Goal: Find specific page/section: Find specific page/section

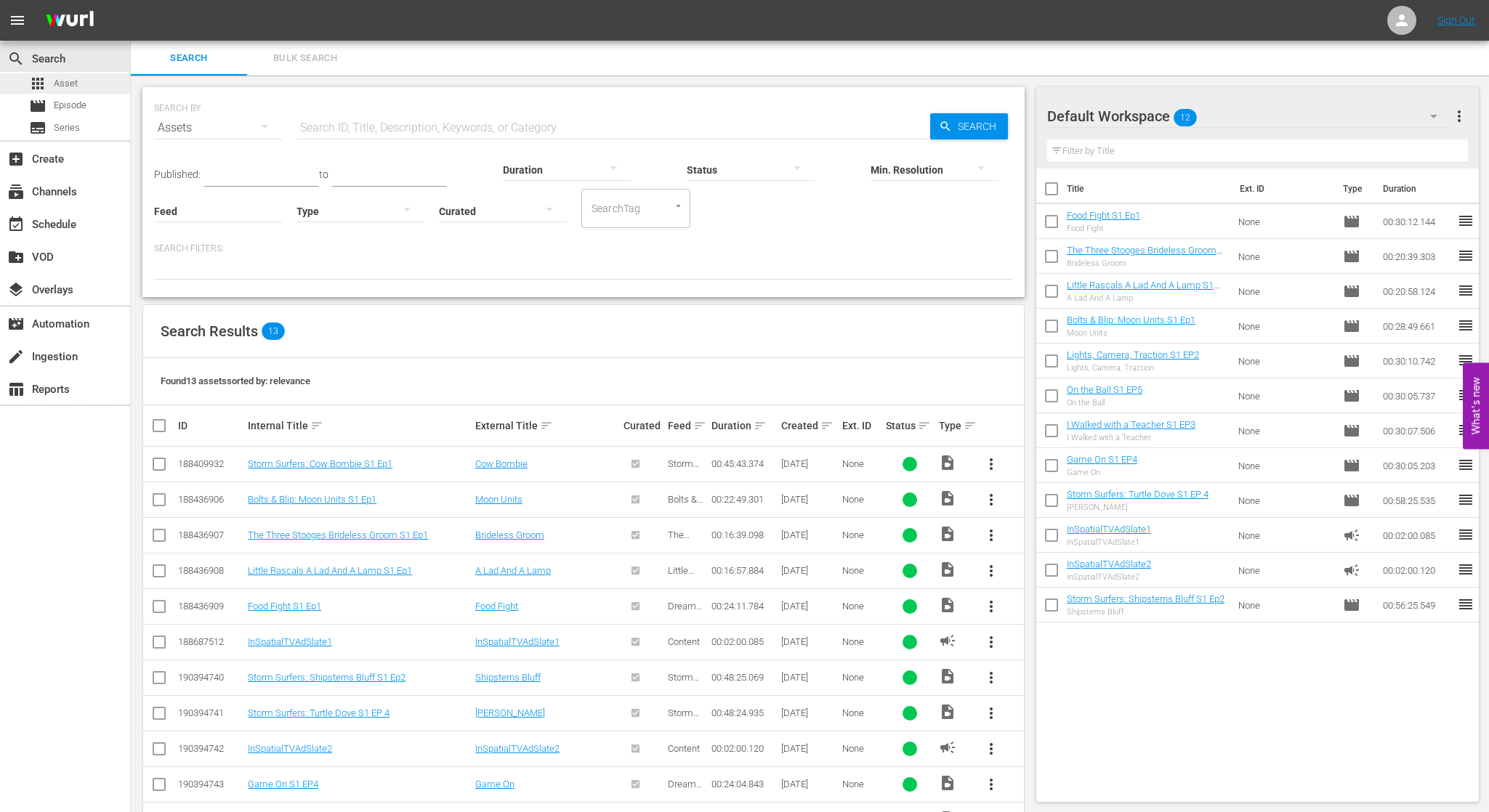
click at [64, 84] on span "Asset" at bounding box center [65, 83] width 24 height 14
click at [80, 110] on span "Episode" at bounding box center [69, 105] width 33 height 14
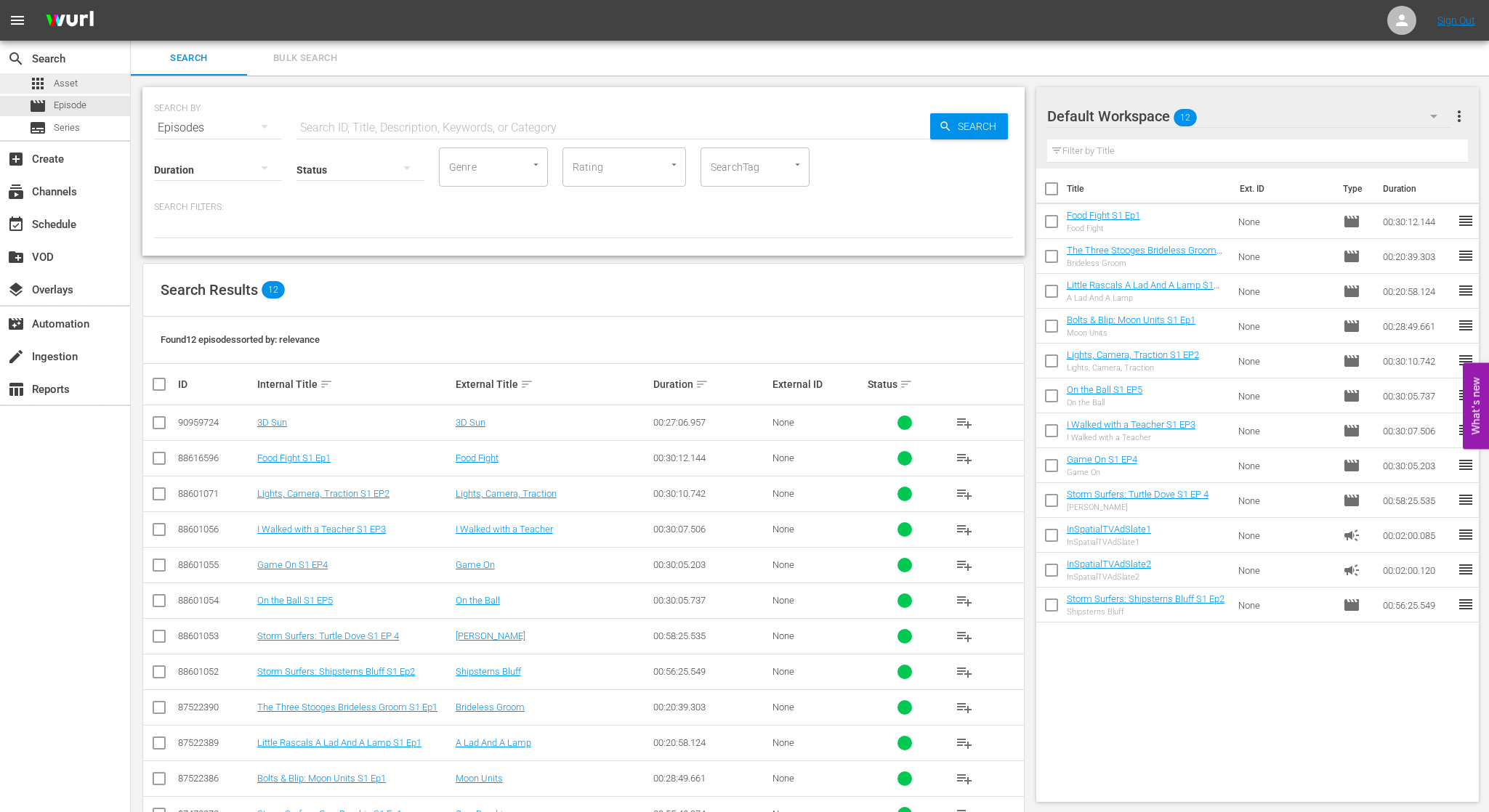
click at [66, 82] on span "Asset" at bounding box center [65, 83] width 24 height 14
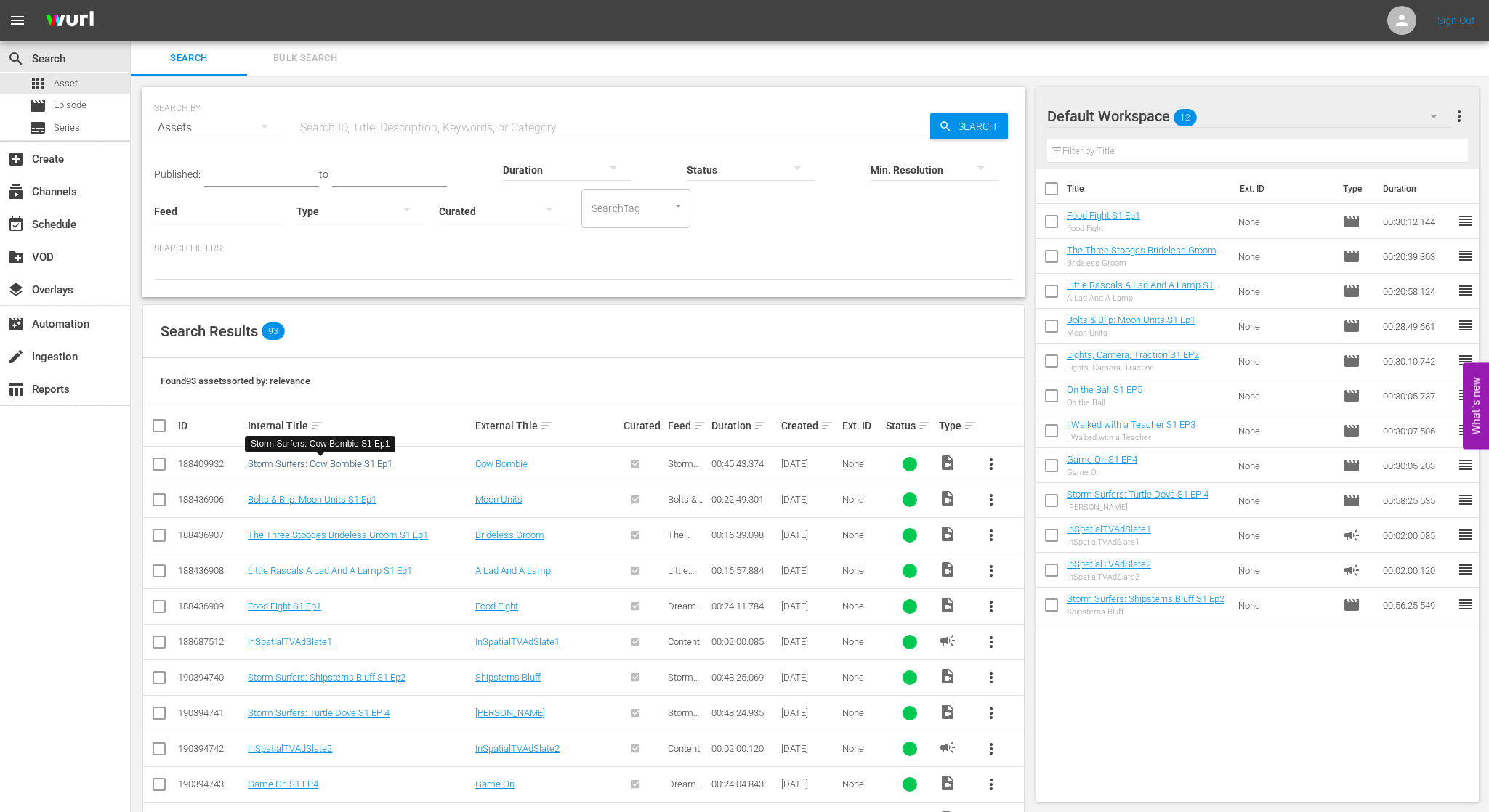
click at [349, 465] on link "Storm Surfers: Cow Bombie S1 Ep1" at bounding box center [320, 463] width 145 height 11
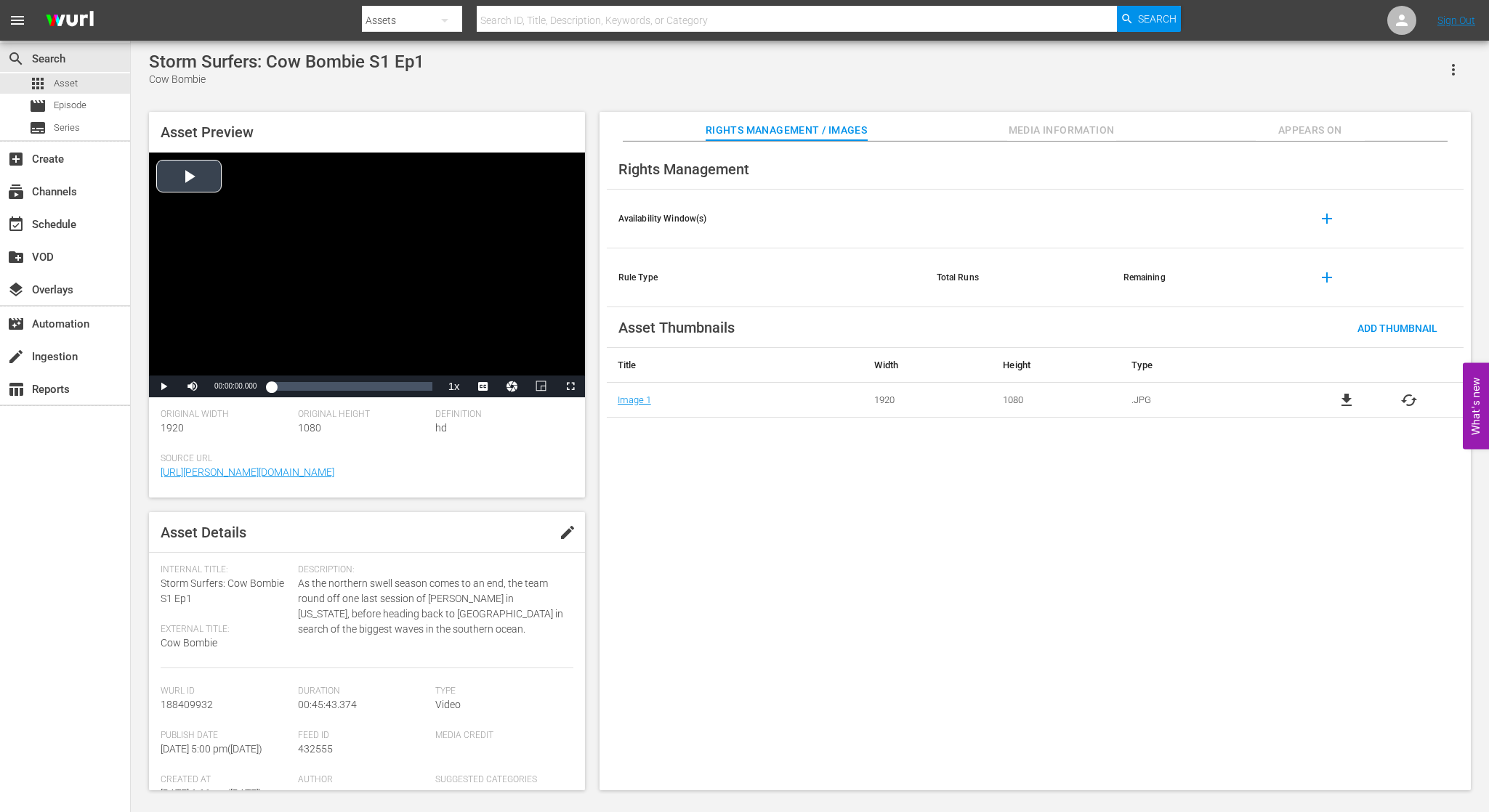
click at [163, 386] on span "Video Player" at bounding box center [163, 386] width 0 height 0
click at [298, 385] on div "Loaded : 0.87% 00:06:55.281 00:00:02.060" at bounding box center [351, 386] width 161 height 14
click at [339, 386] on div "Loaded : 0.87% 00:19:14.451 00:07:28.915" at bounding box center [351, 386] width 161 height 14
click at [383, 386] on div "00:31:51.672" at bounding box center [383, 386] width 1 height 14
click at [571, 386] on span "Video Player" at bounding box center [571, 386] width 0 height 0
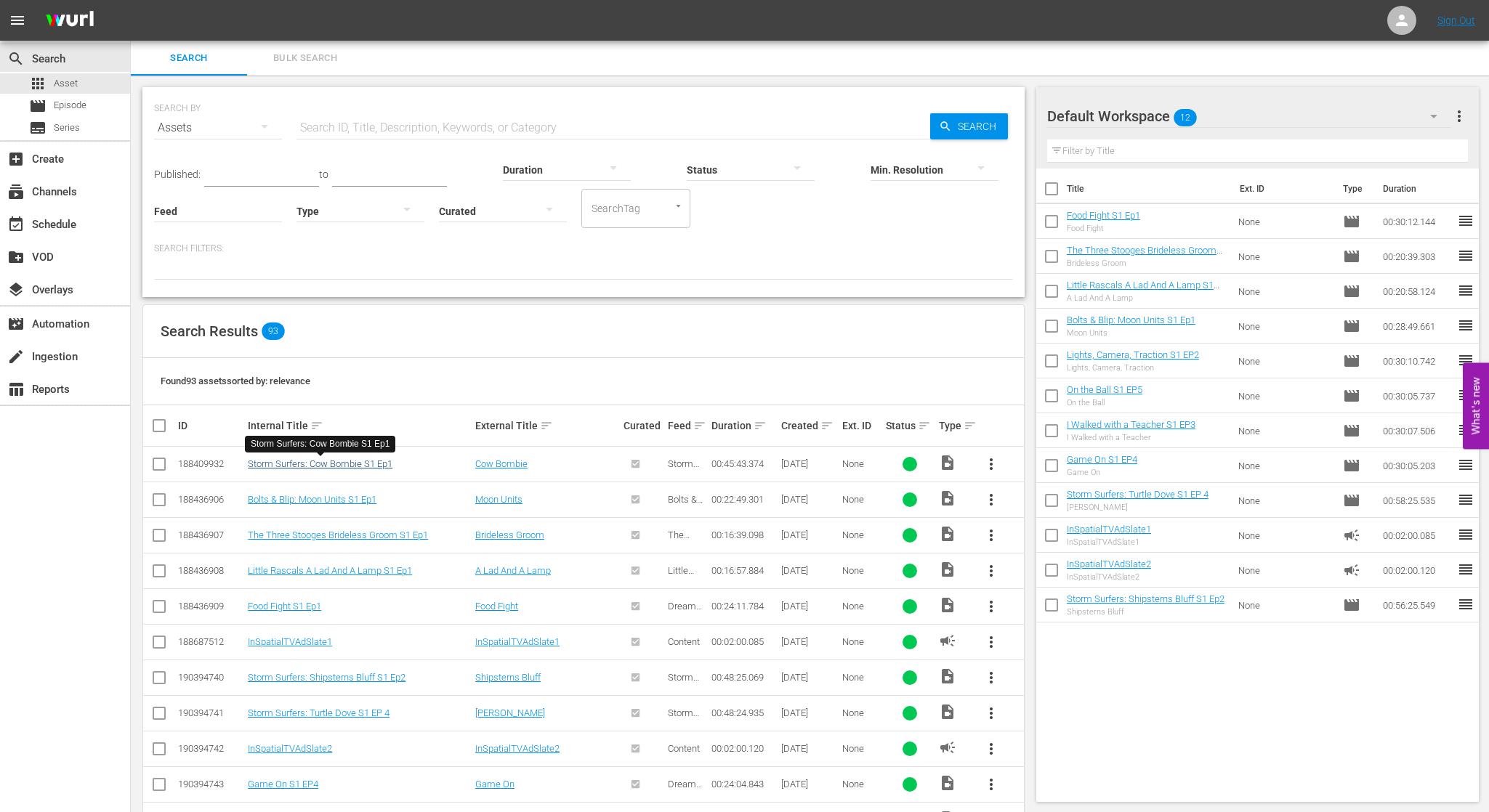
click at [342, 465] on link "Storm Surfers: Cow Bombie S1 Ep1" at bounding box center [320, 463] width 145 height 11
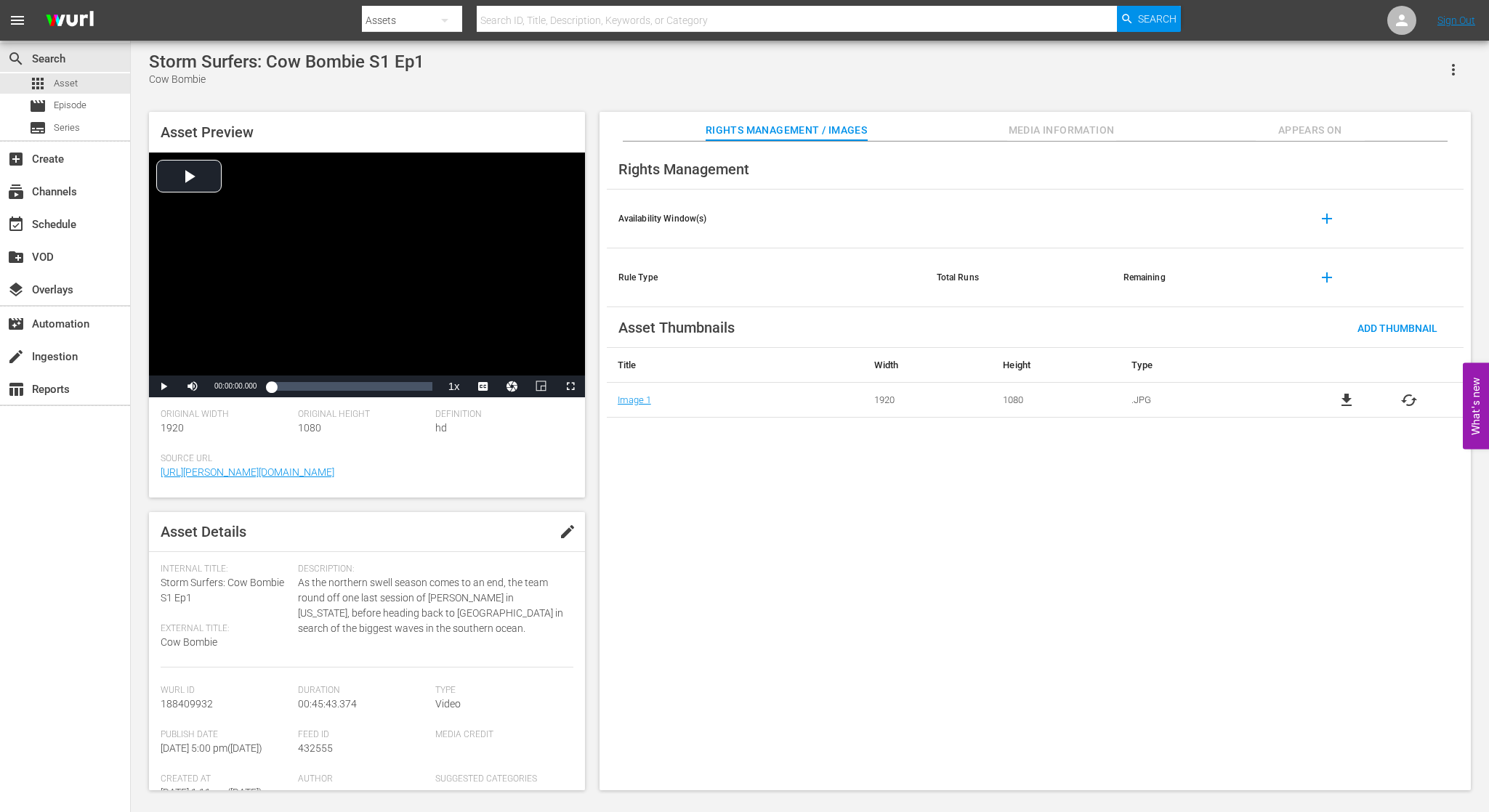
click at [1035, 132] on span "Media Information" at bounding box center [1062, 130] width 109 height 18
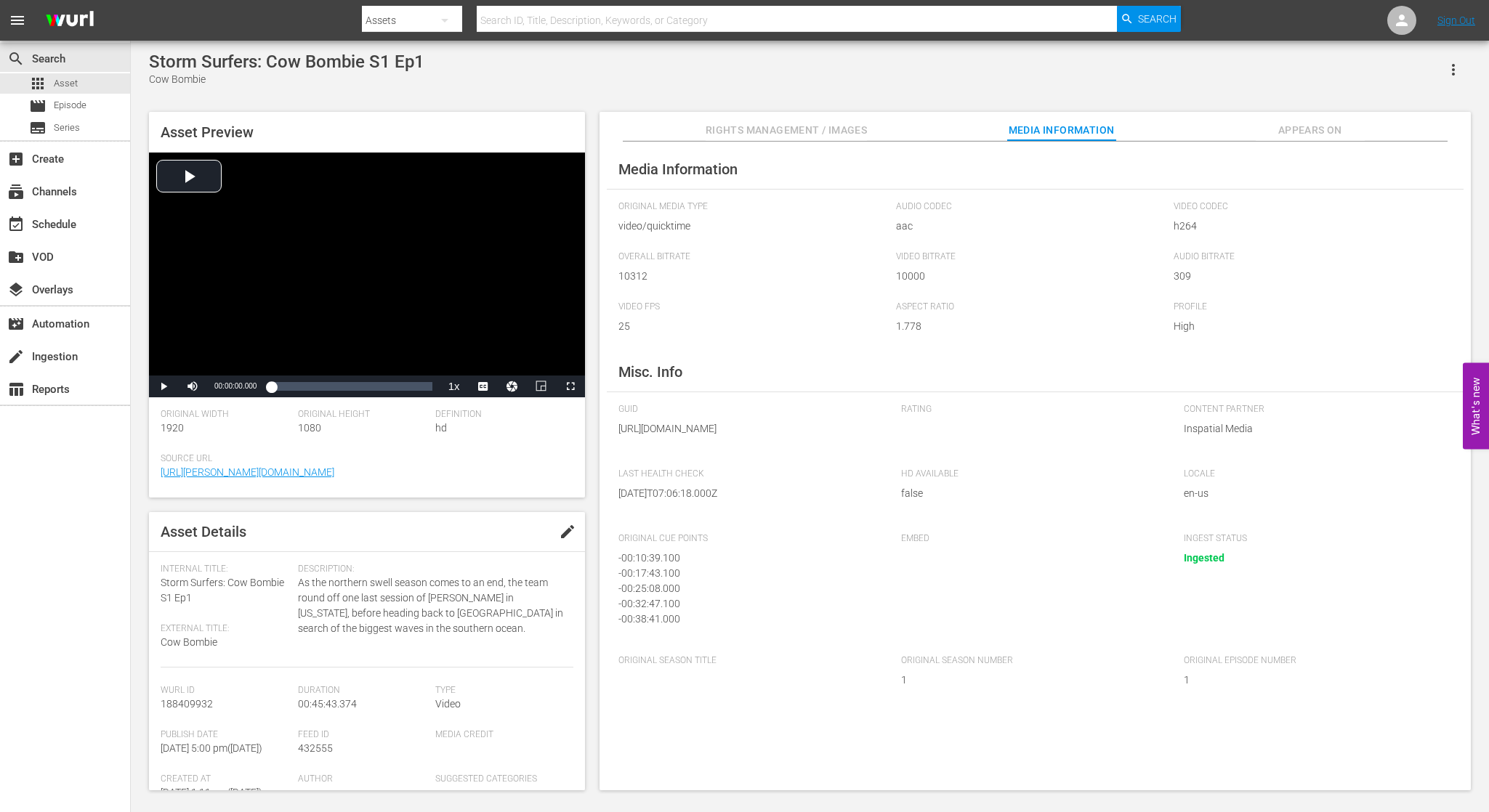
click at [705, 581] on div "- 00:17:43.100" at bounding box center [744, 574] width 253 height 15
click at [657, 596] on div "- 00:25:08.000" at bounding box center [744, 589] width 253 height 15
click at [1325, 128] on span "Appears On" at bounding box center [1310, 130] width 109 height 18
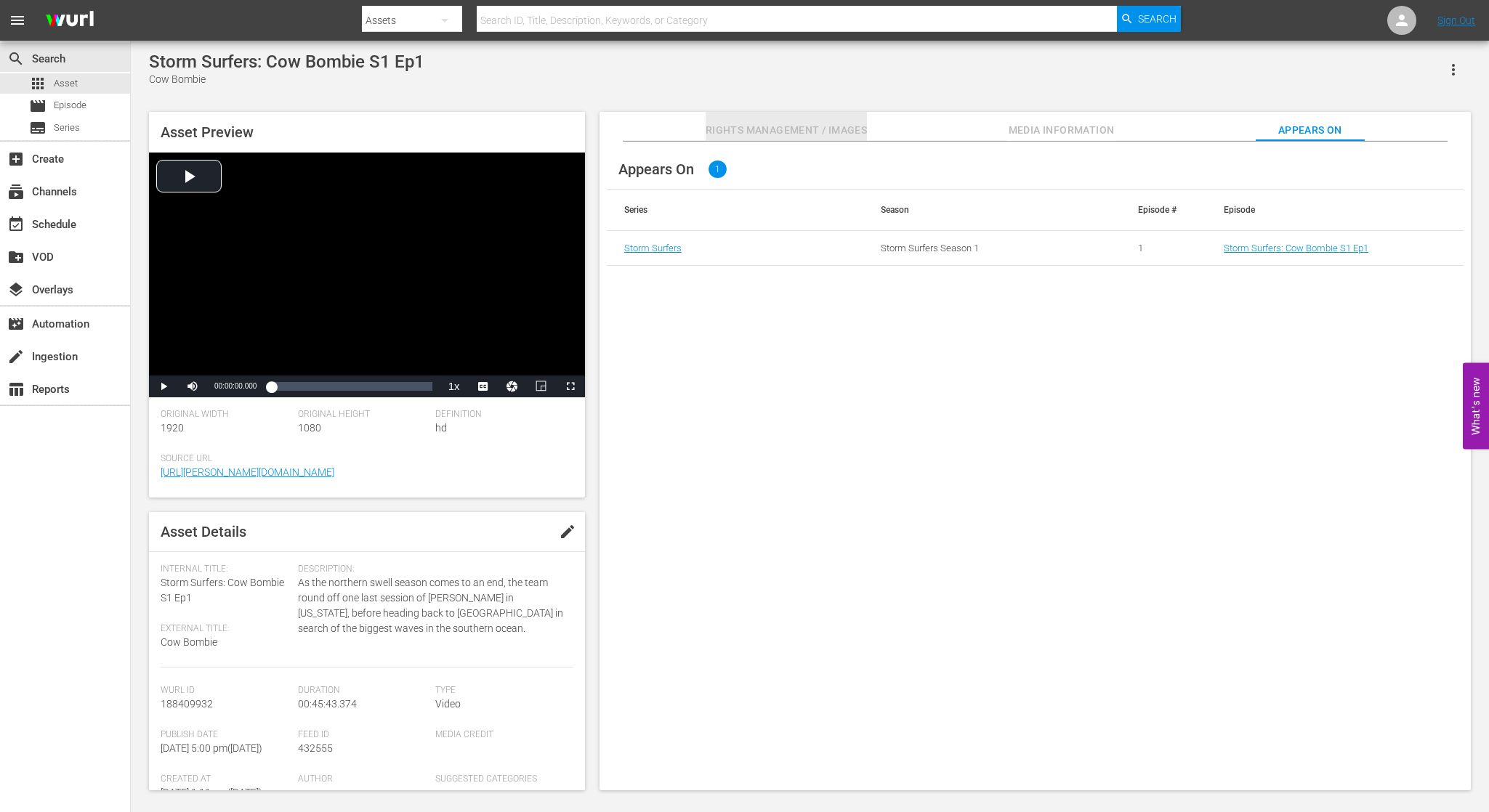
click at [810, 127] on span "Rights Management / Images" at bounding box center [785, 130] width 161 height 18
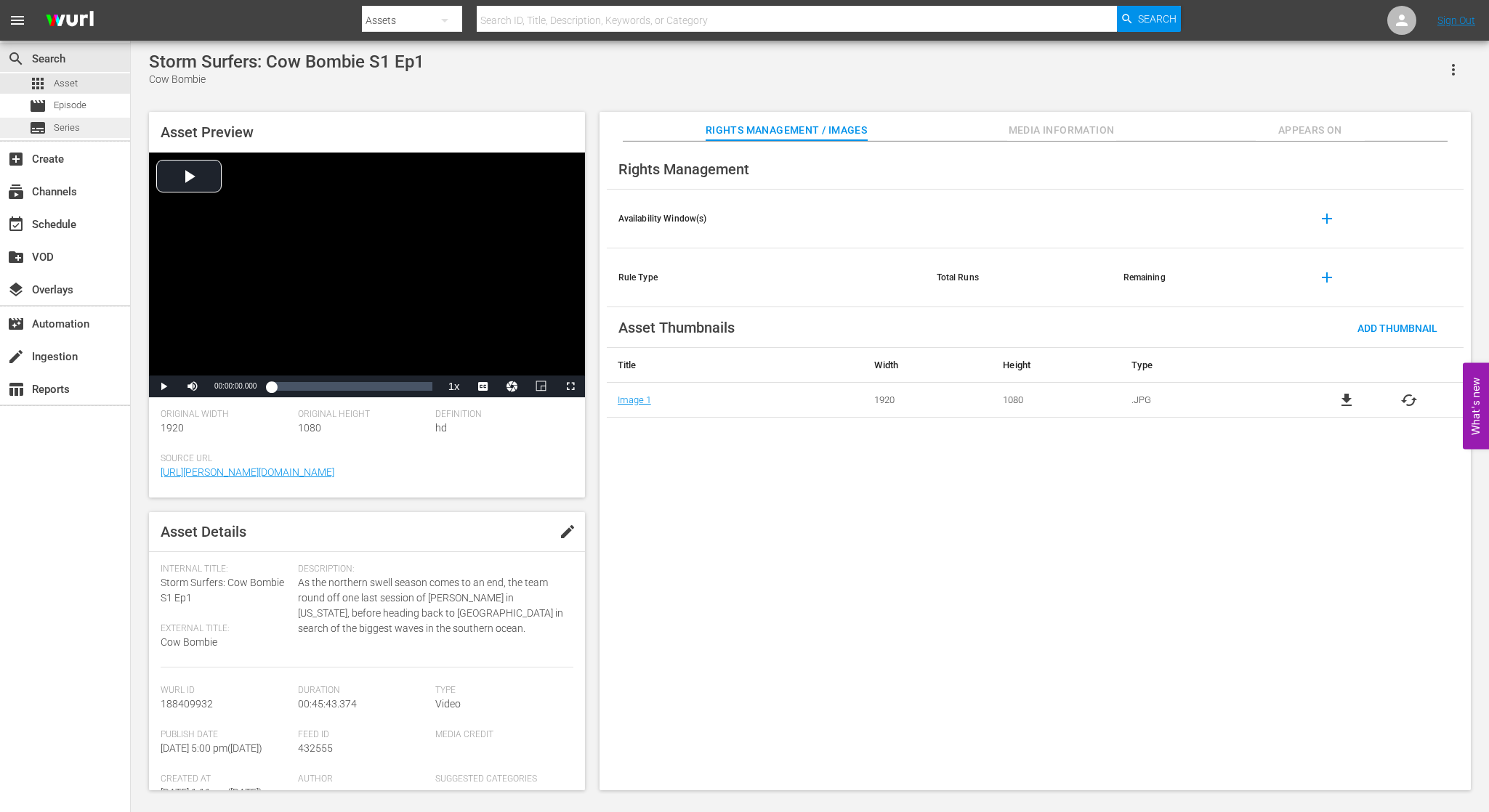
click at [76, 127] on span "Series" at bounding box center [66, 127] width 26 height 14
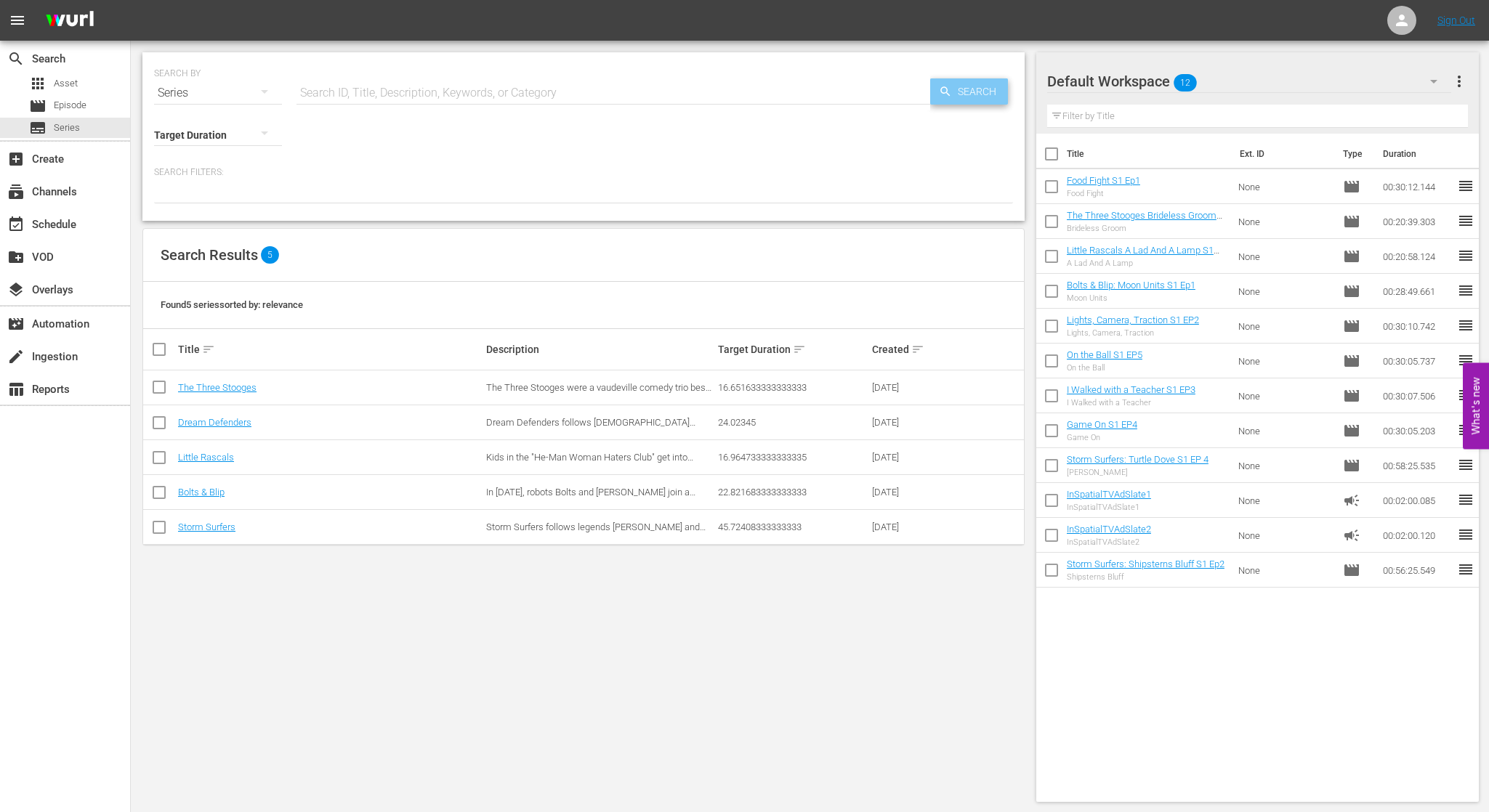
click at [972, 88] on span "Search" at bounding box center [980, 91] width 56 height 26
click at [216, 529] on link "Storm Surfers" at bounding box center [207, 527] width 58 height 11
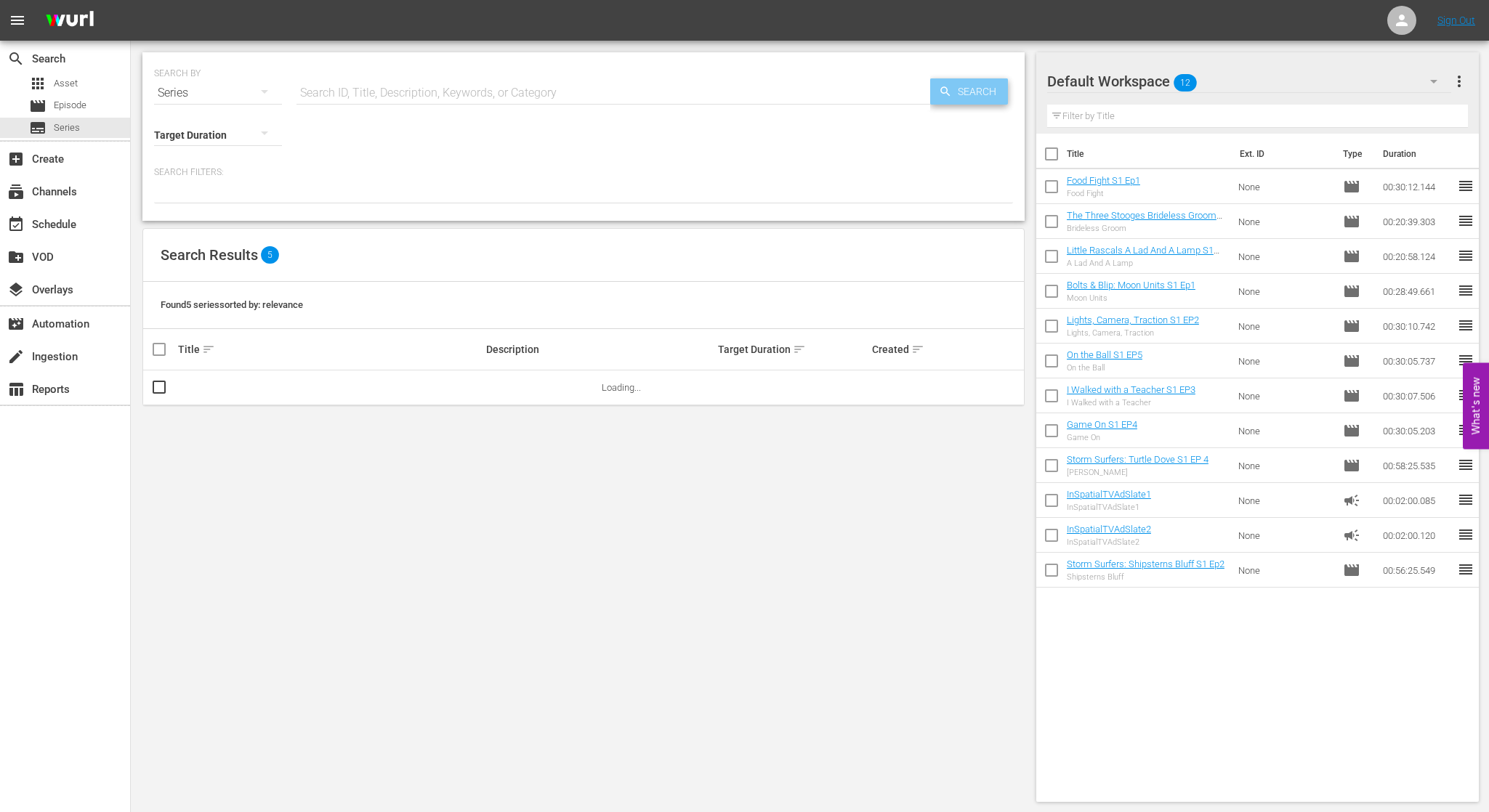
click at [982, 91] on span "Search" at bounding box center [980, 91] width 56 height 26
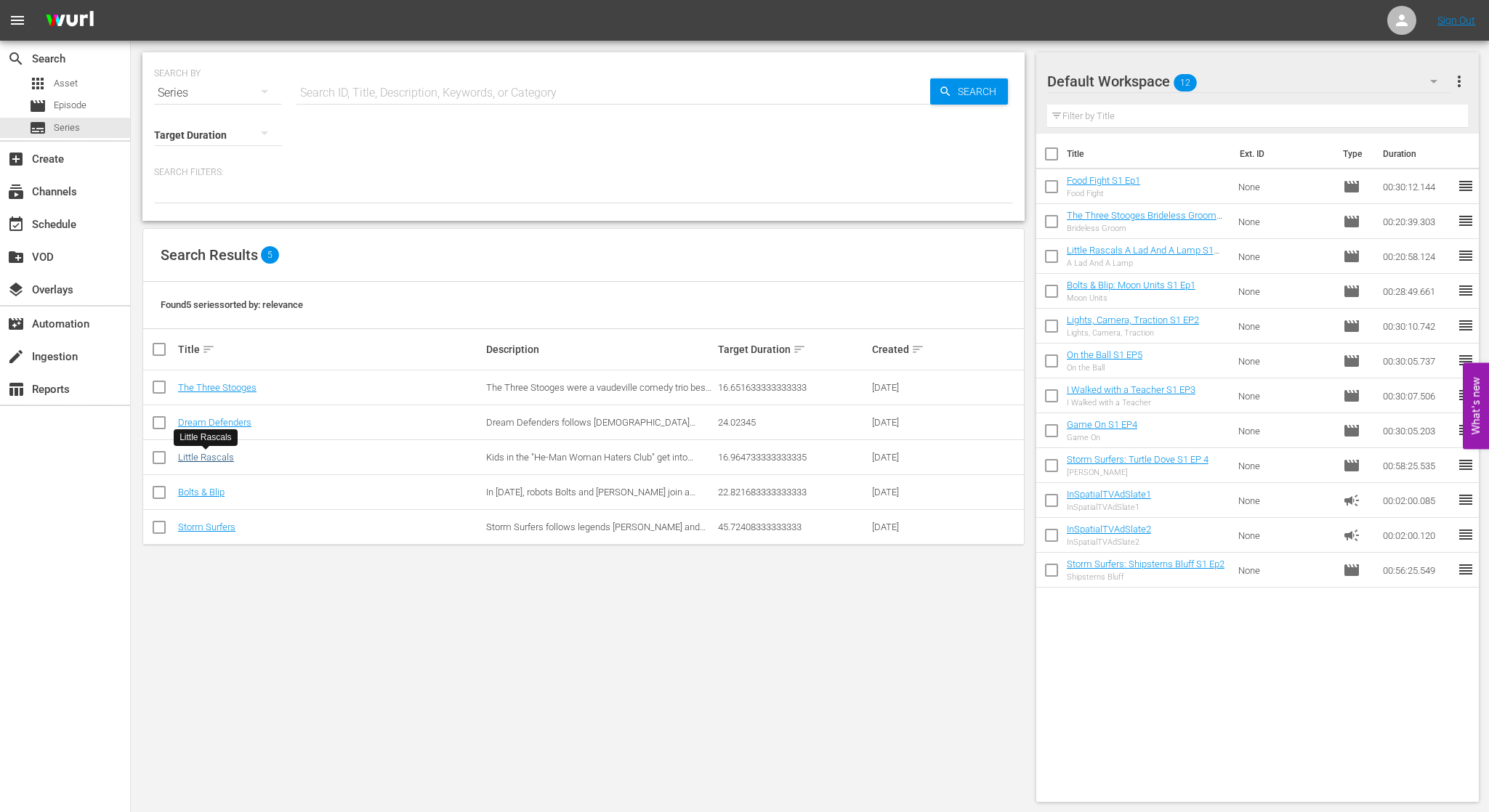
click at [220, 457] on link "Little Rascals" at bounding box center [206, 457] width 56 height 11
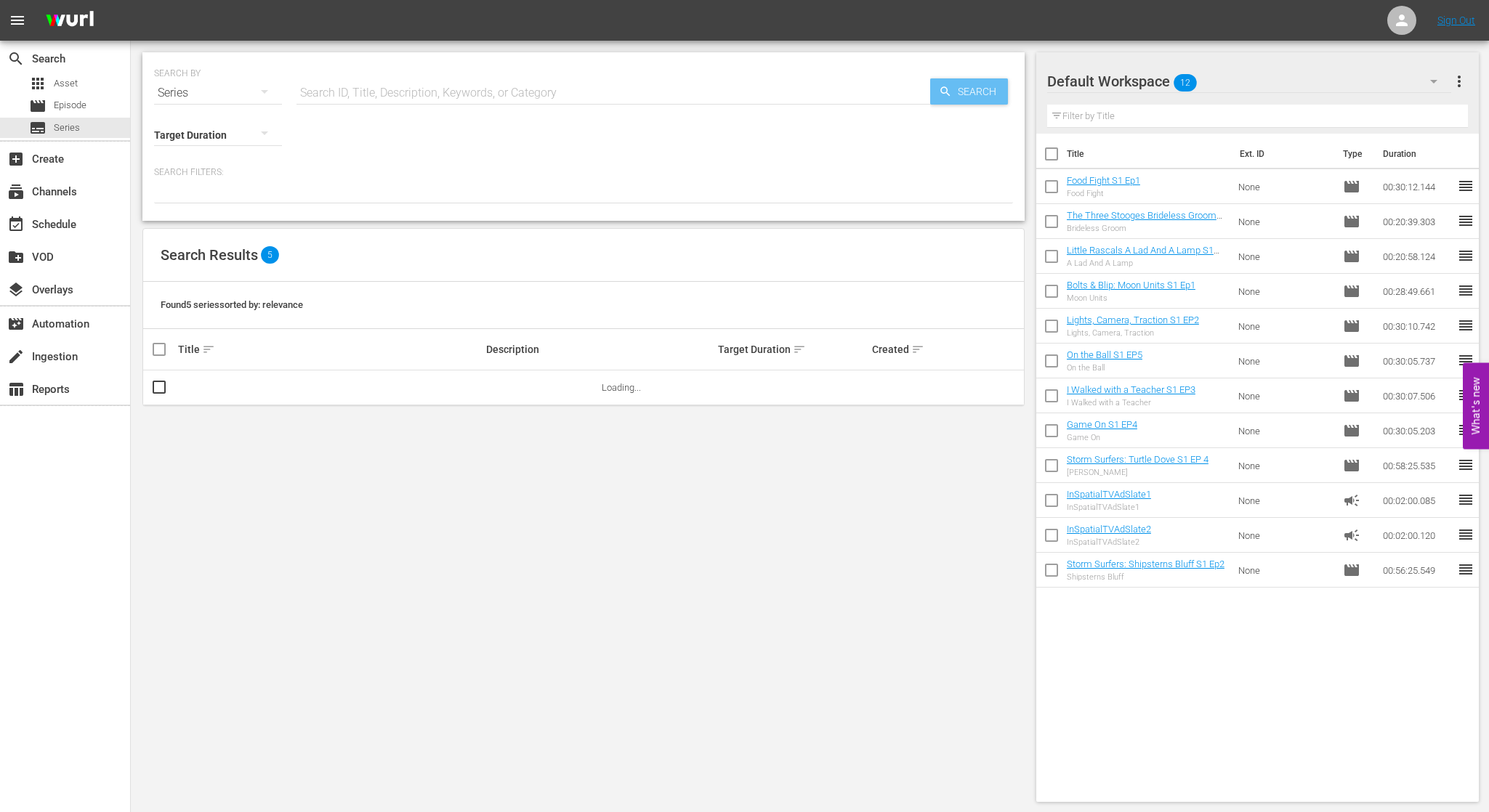
click at [975, 92] on span "Search" at bounding box center [980, 91] width 56 height 26
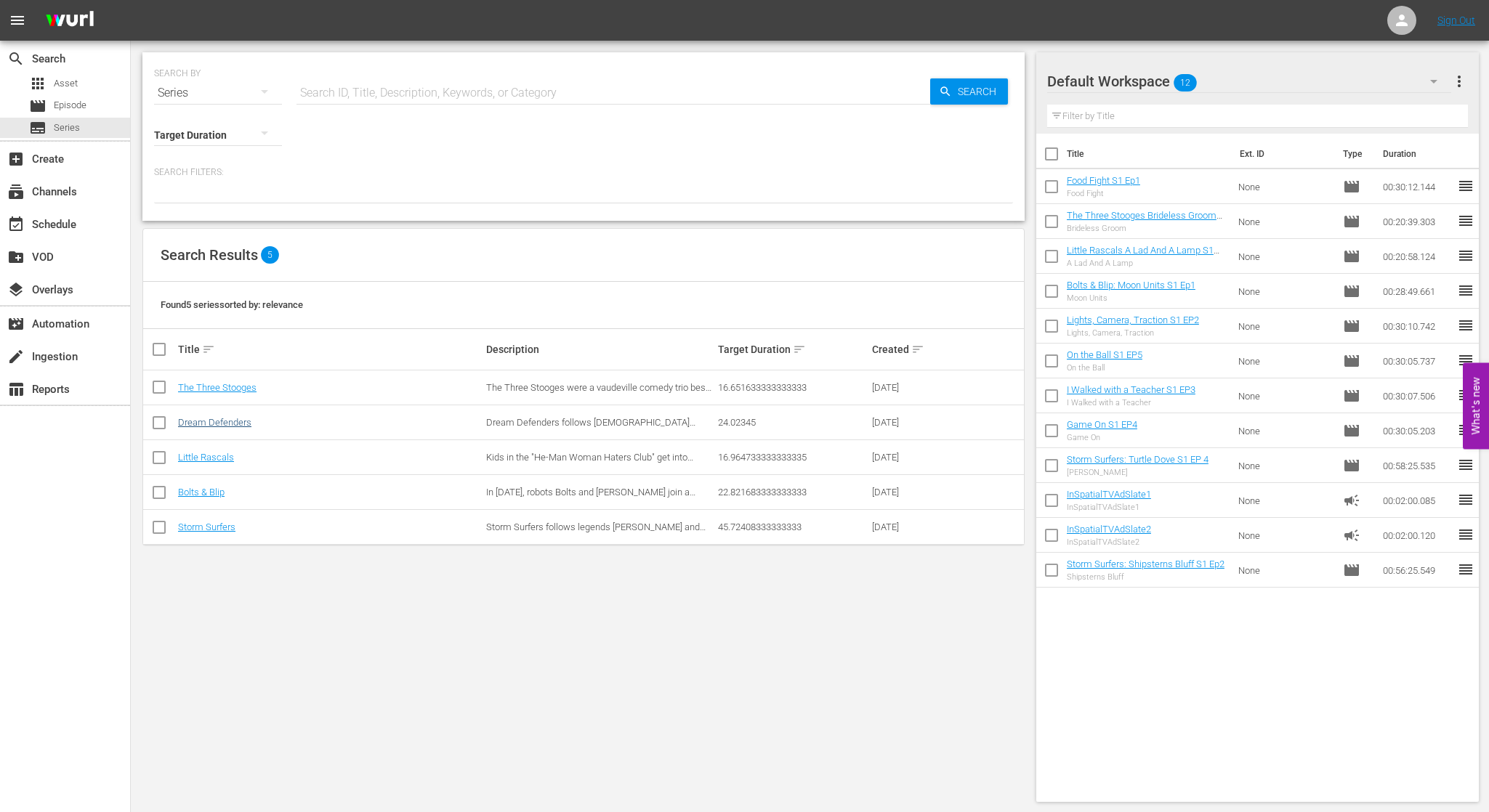
click at [220, 422] on link "Dream Defenders" at bounding box center [215, 422] width 74 height 11
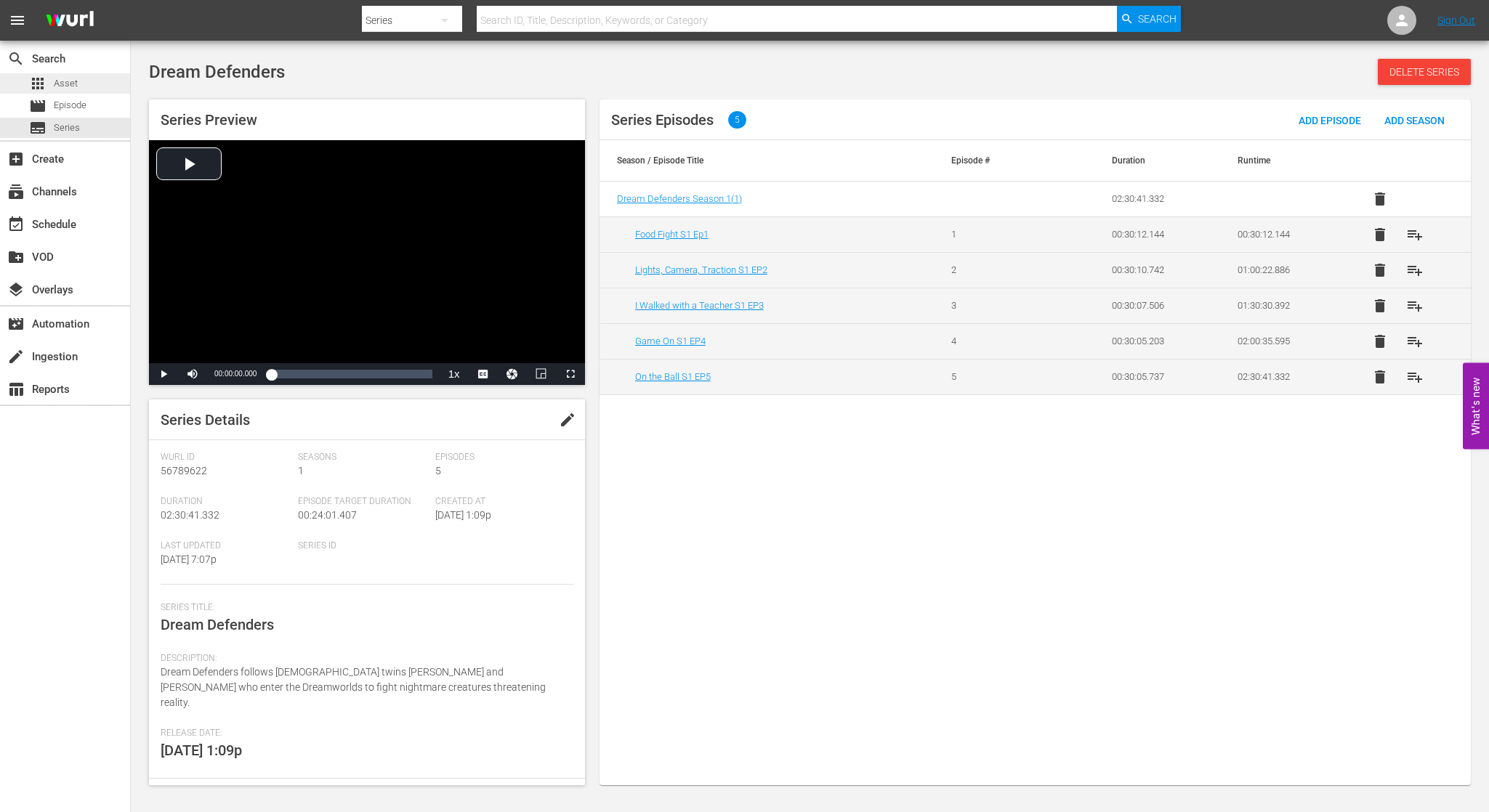
click at [84, 81] on div "apps Asset" at bounding box center [64, 84] width 130 height 20
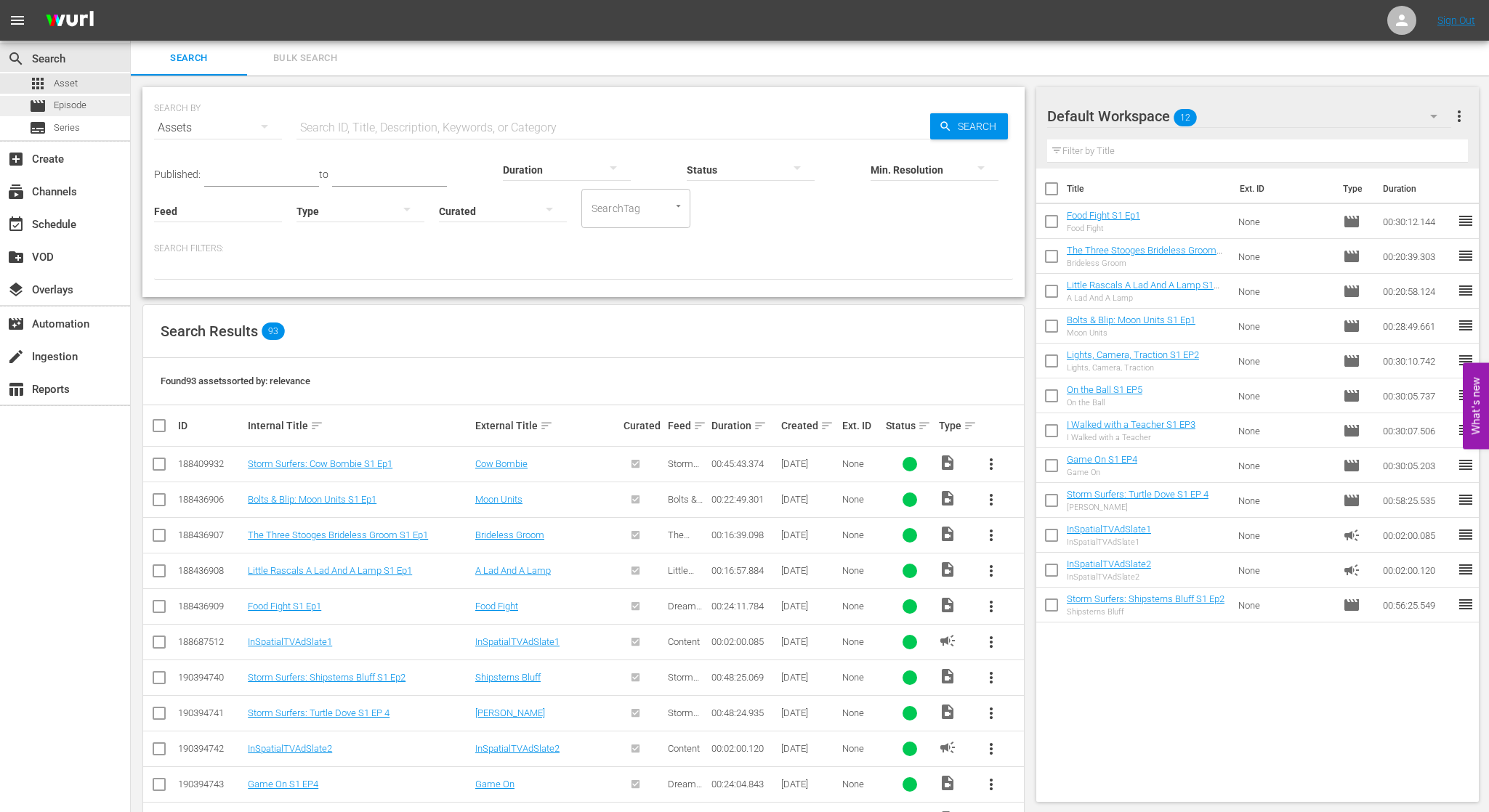
click at [85, 105] on span "Episode" at bounding box center [69, 105] width 33 height 14
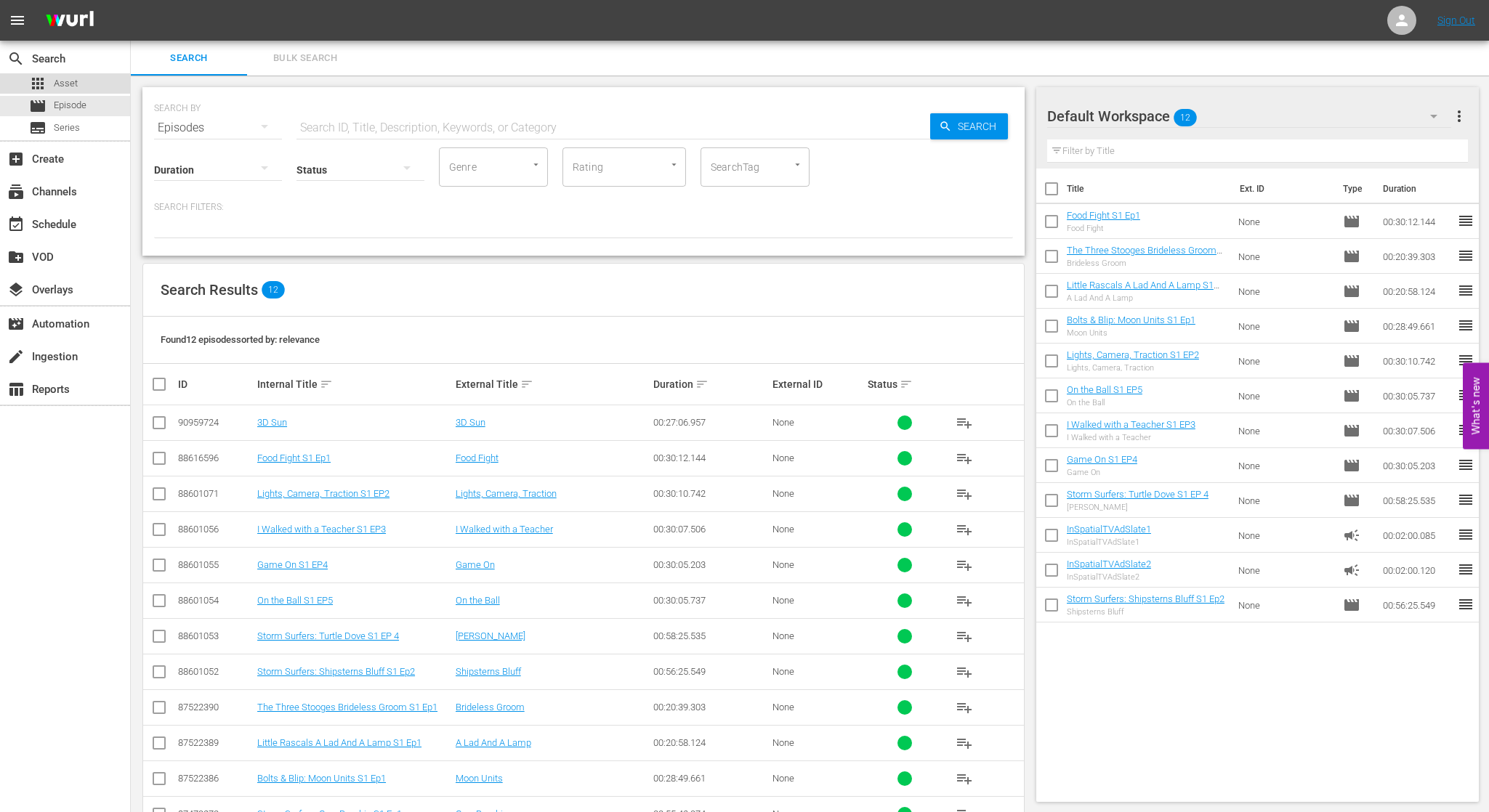
click at [90, 81] on div "apps Asset" at bounding box center [64, 84] width 130 height 20
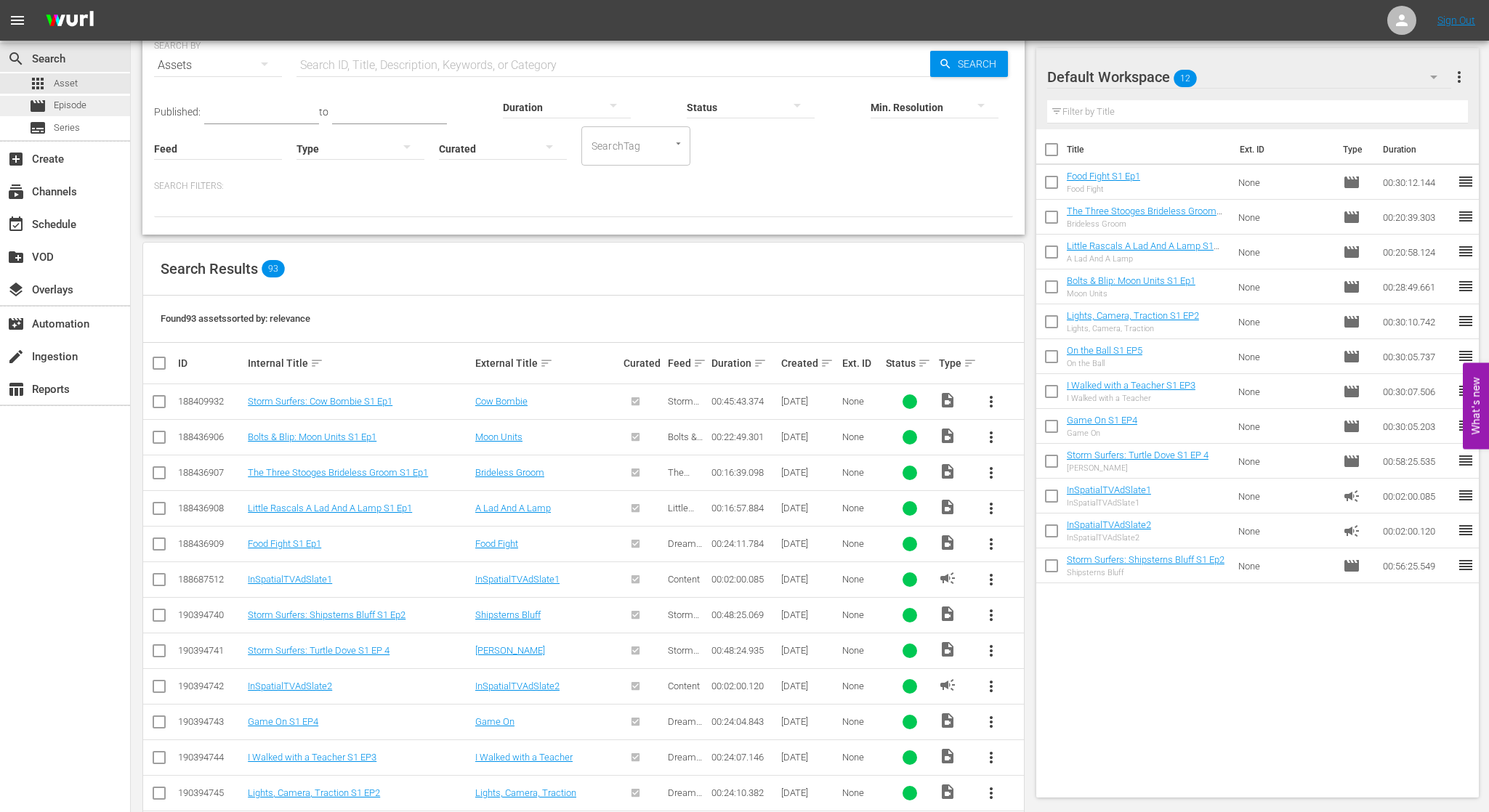
scroll to position [64, 0]
